Goal: Find specific page/section

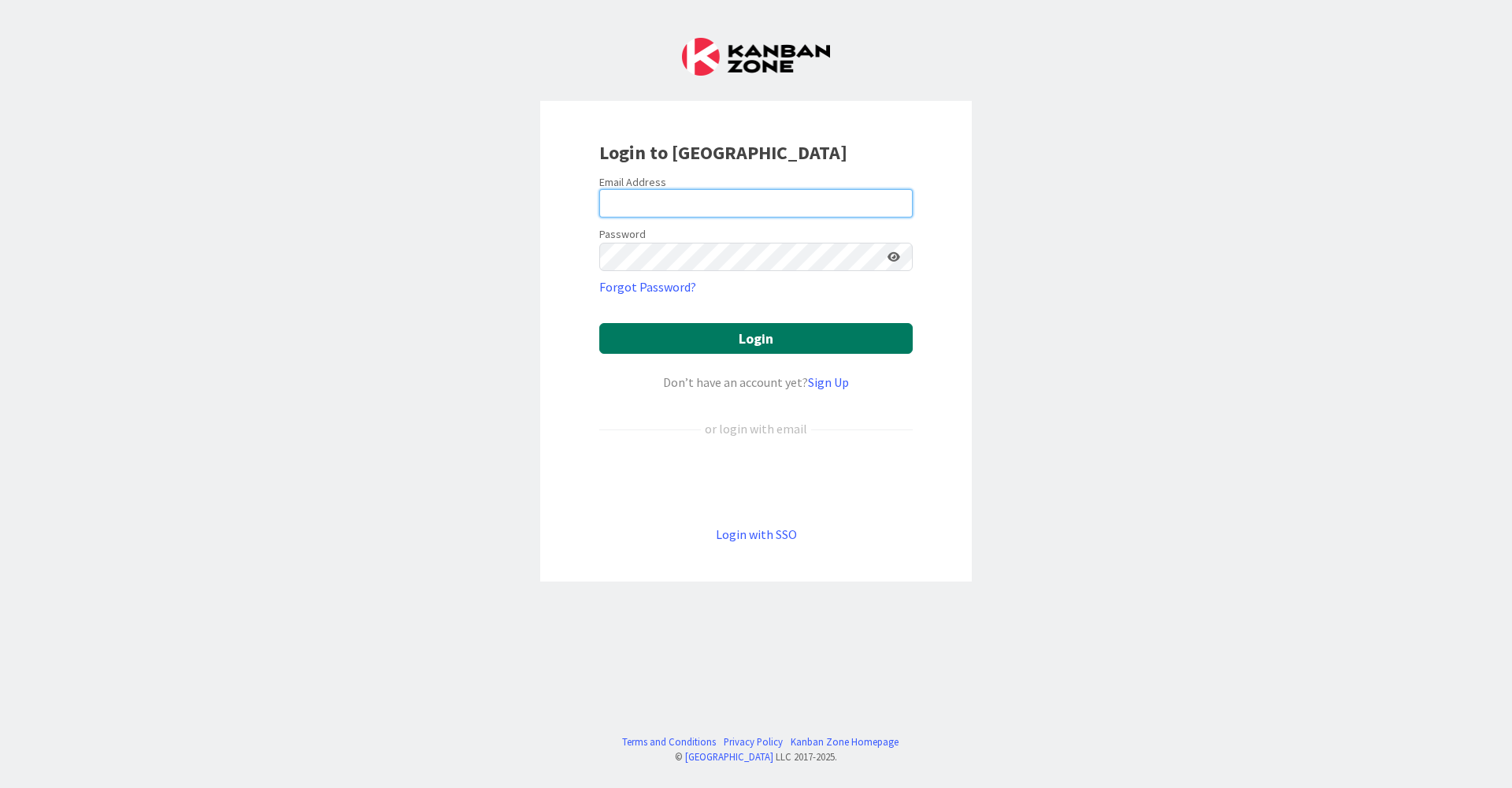
type input "[EMAIL_ADDRESS][DOMAIN_NAME]"
click at [721, 338] on button "Login" at bounding box center [756, 338] width 313 height 30
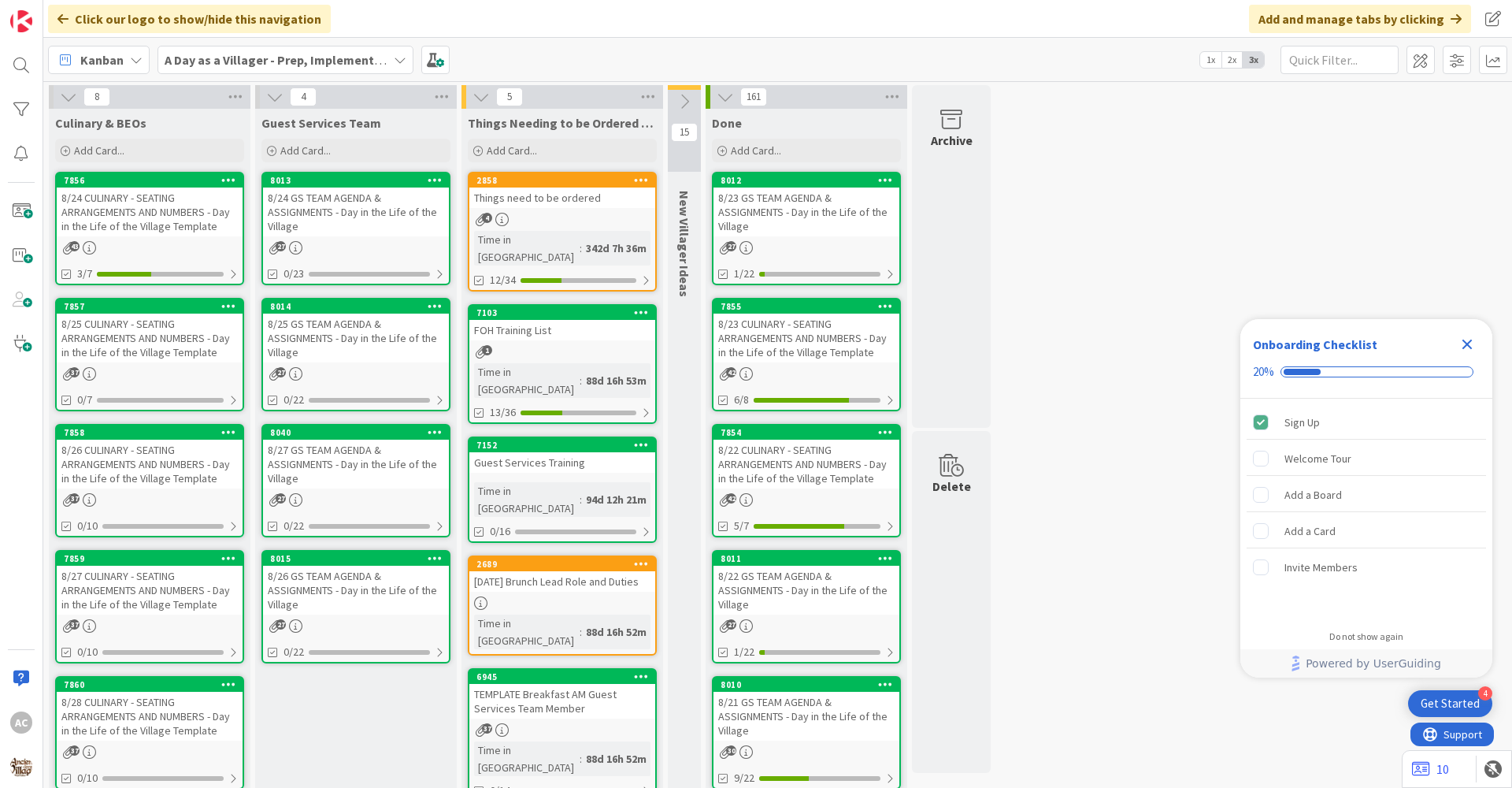
click at [152, 231] on div "8/24 CULINARY - SEATING ARRANGEMENTS AND NUMBERS - Day in the Life of the Villa…" at bounding box center [149, 212] width 185 height 49
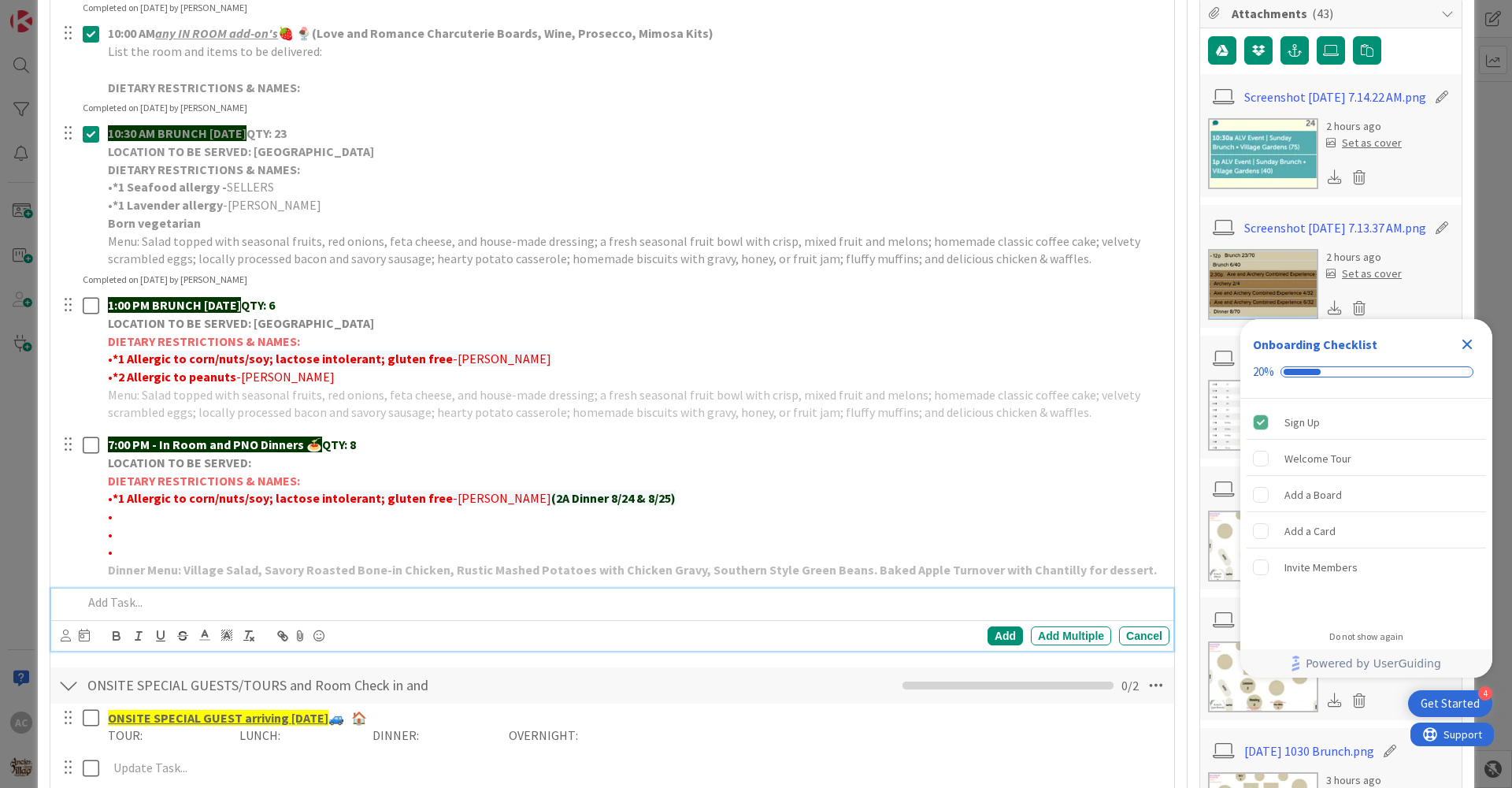
scroll to position [382, 0]
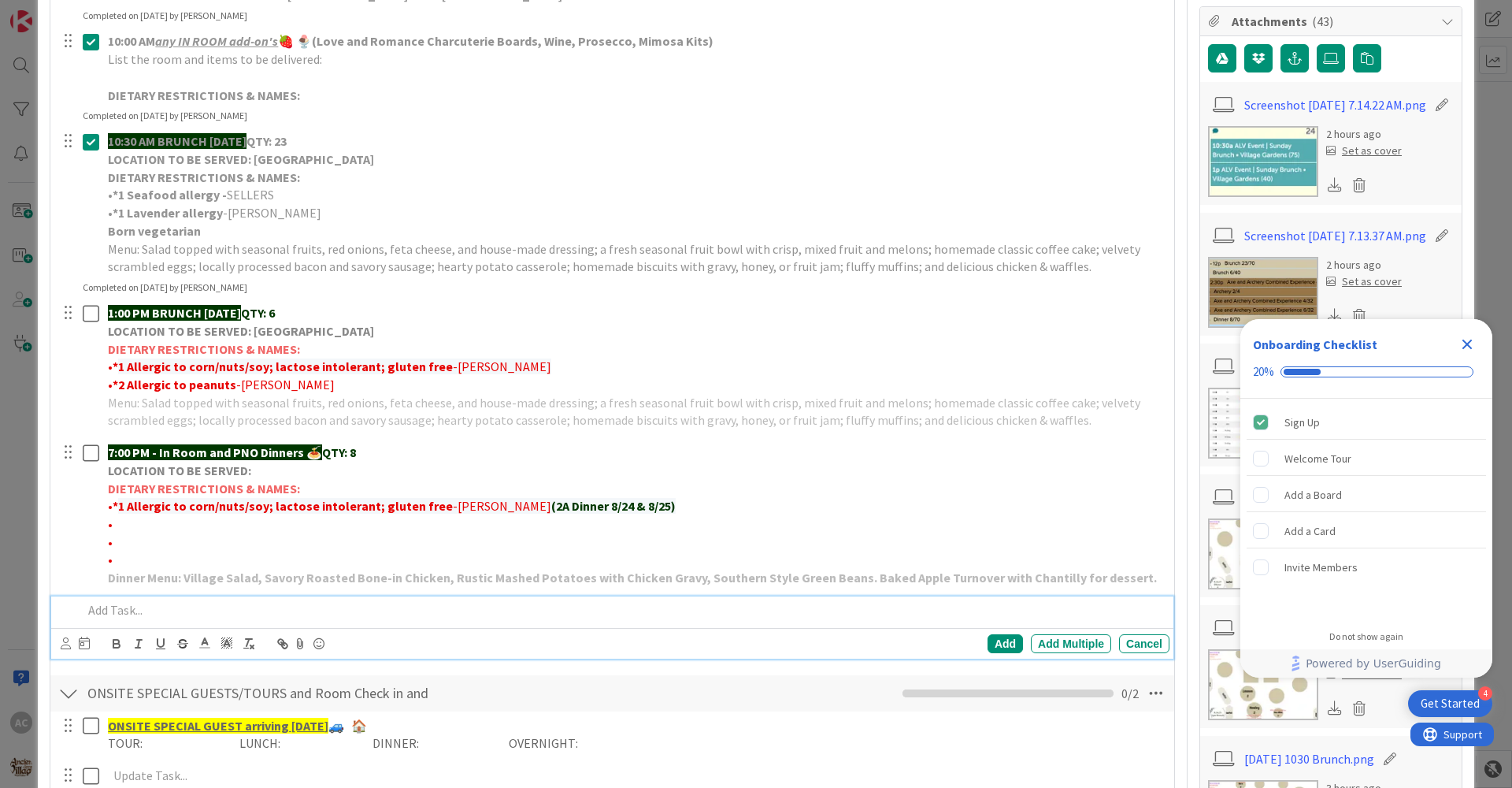
click at [1461, 341] on icon "Close Checklist" at bounding box center [1467, 344] width 19 height 19
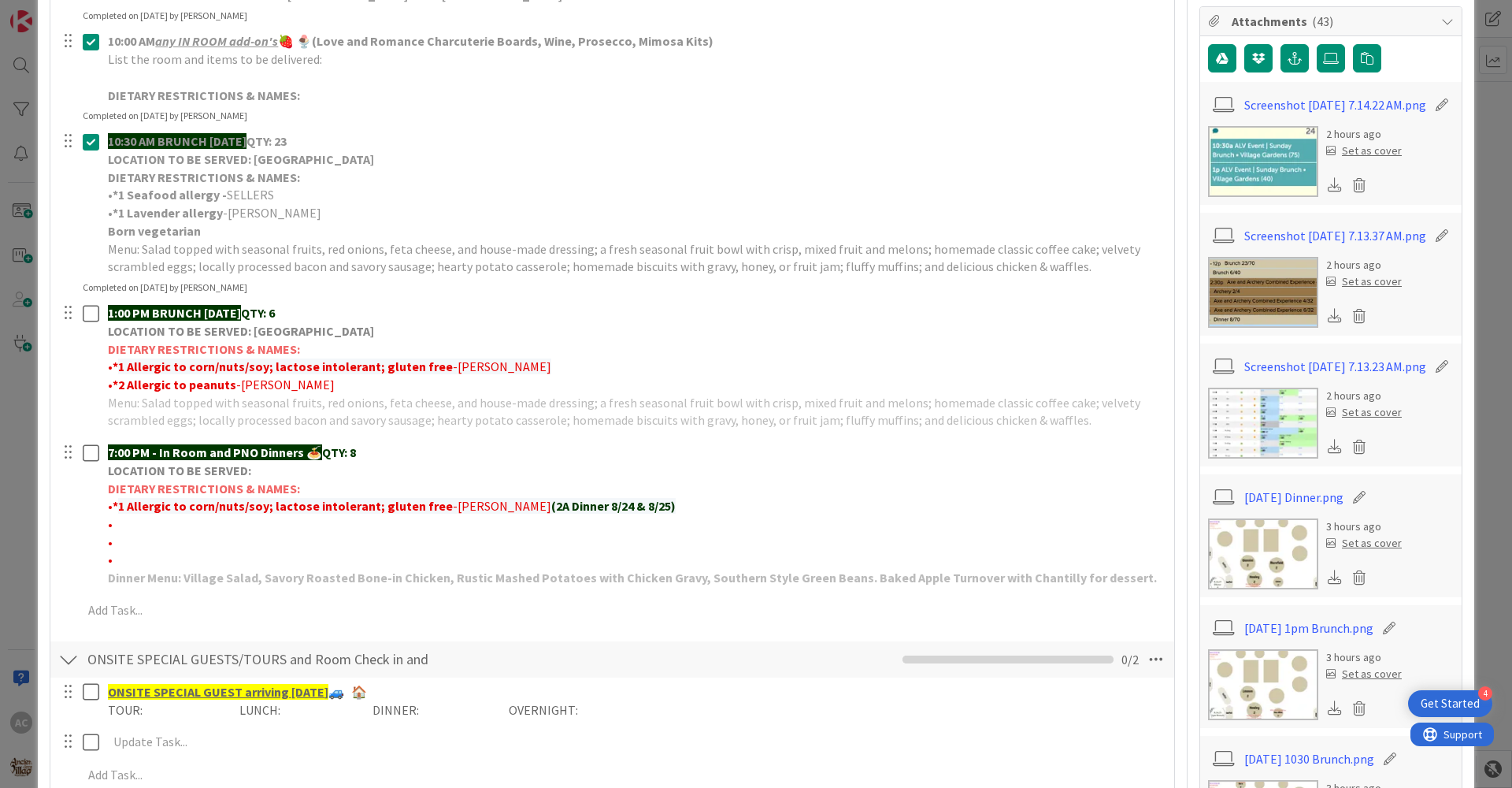
scroll to position [0, 0]
